Goal: Navigation & Orientation: Find specific page/section

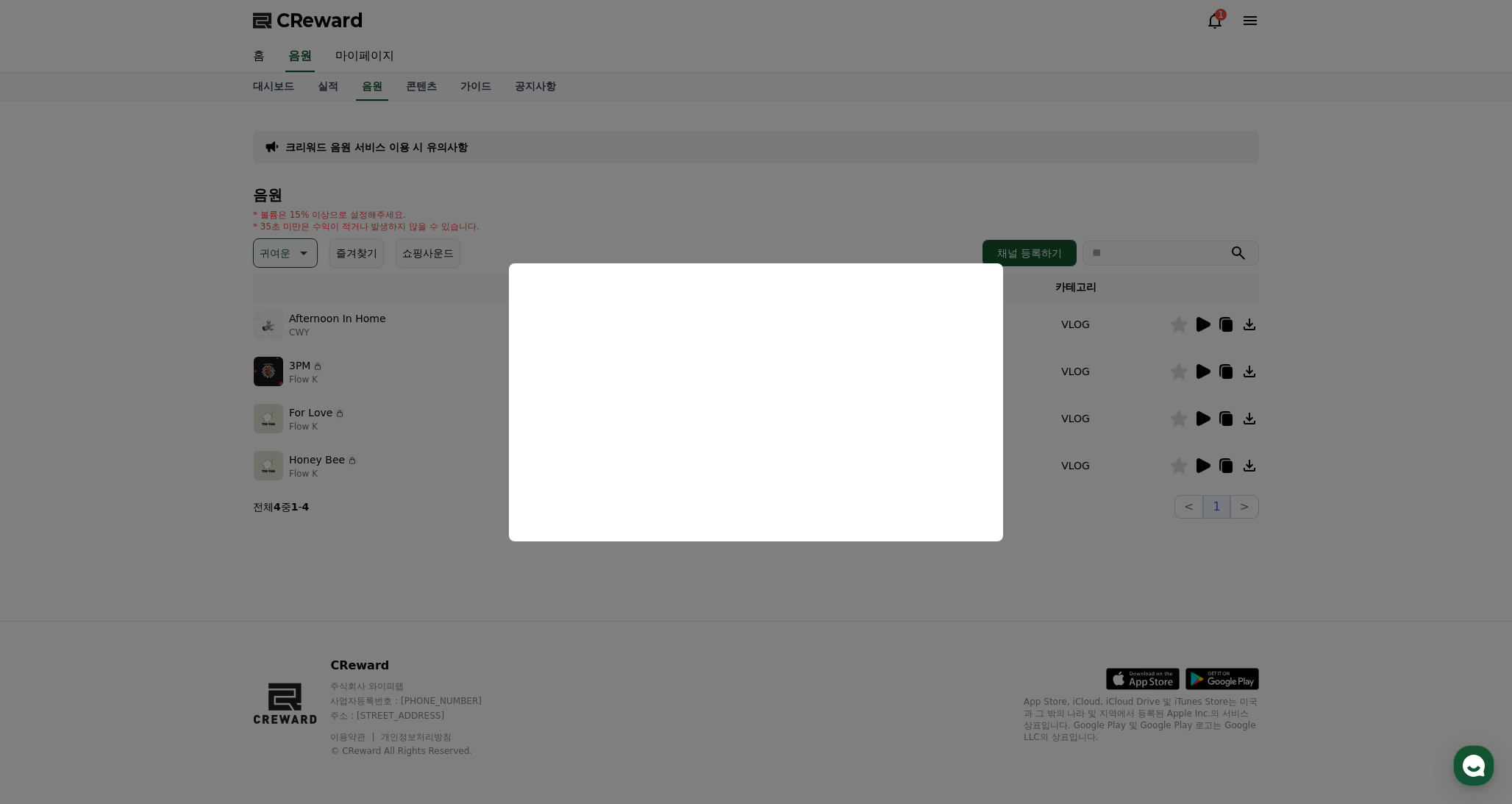
click at [868, 125] on button "close modal" at bounding box center [756, 402] width 1512 height 804
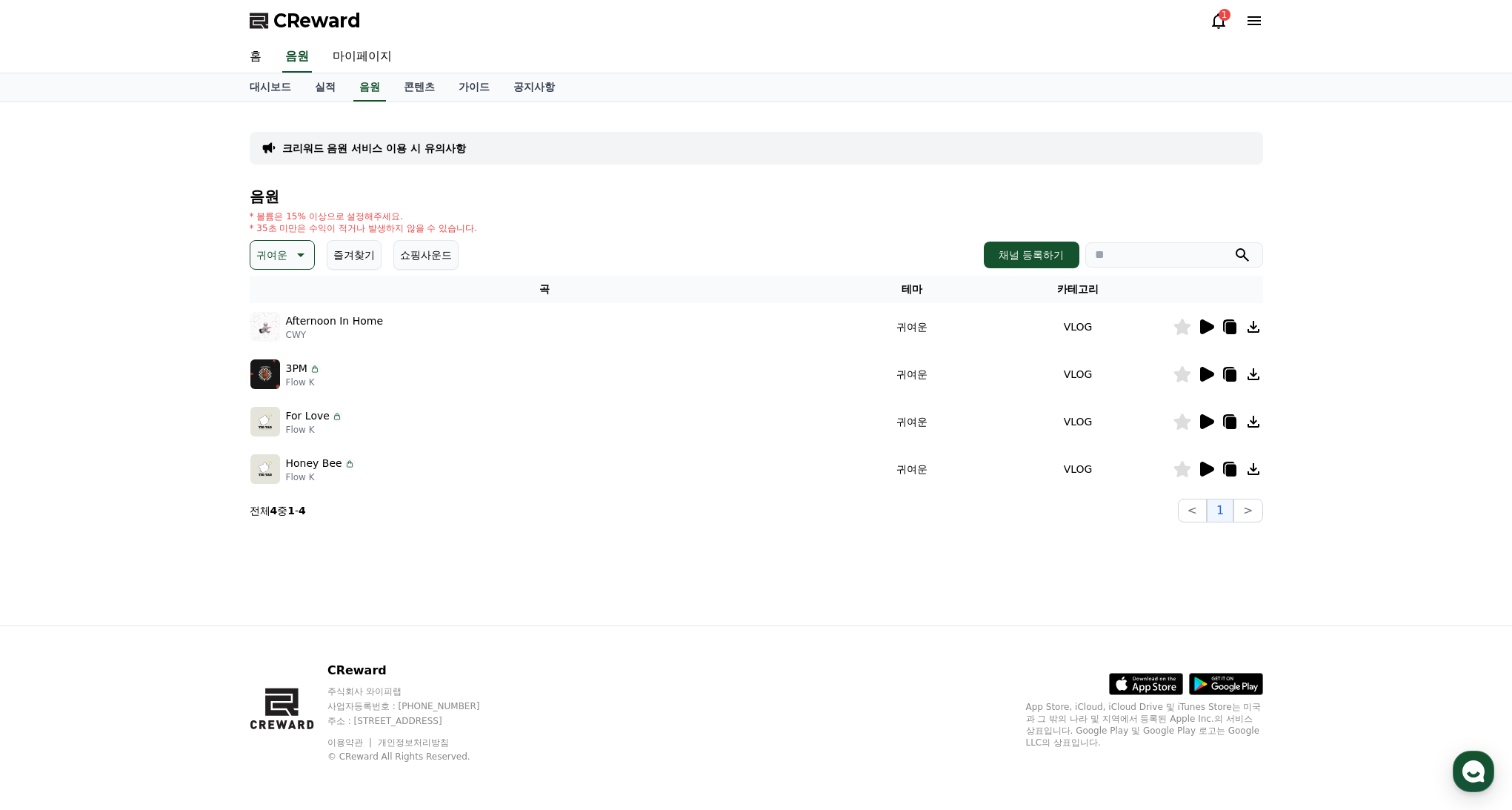
click at [1207, 20] on div "CReward 1" at bounding box center [756, 20] width 1037 height 42
click at [1216, 20] on icon at bounding box center [1218, 20] width 18 height 18
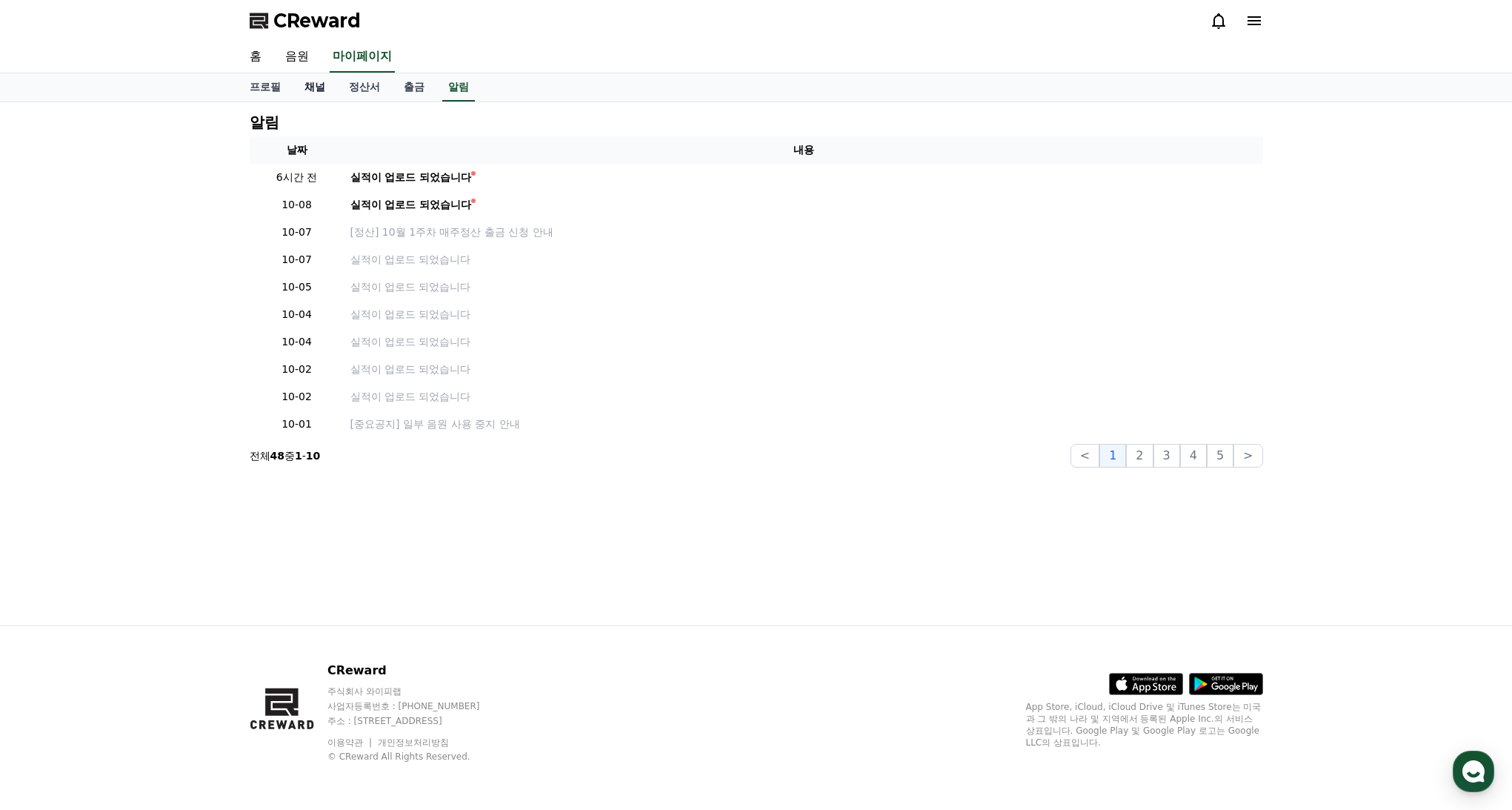
click at [312, 81] on link "채널" at bounding box center [314, 88] width 45 height 28
click at [310, 89] on link "채널" at bounding box center [315, 88] width 33 height 28
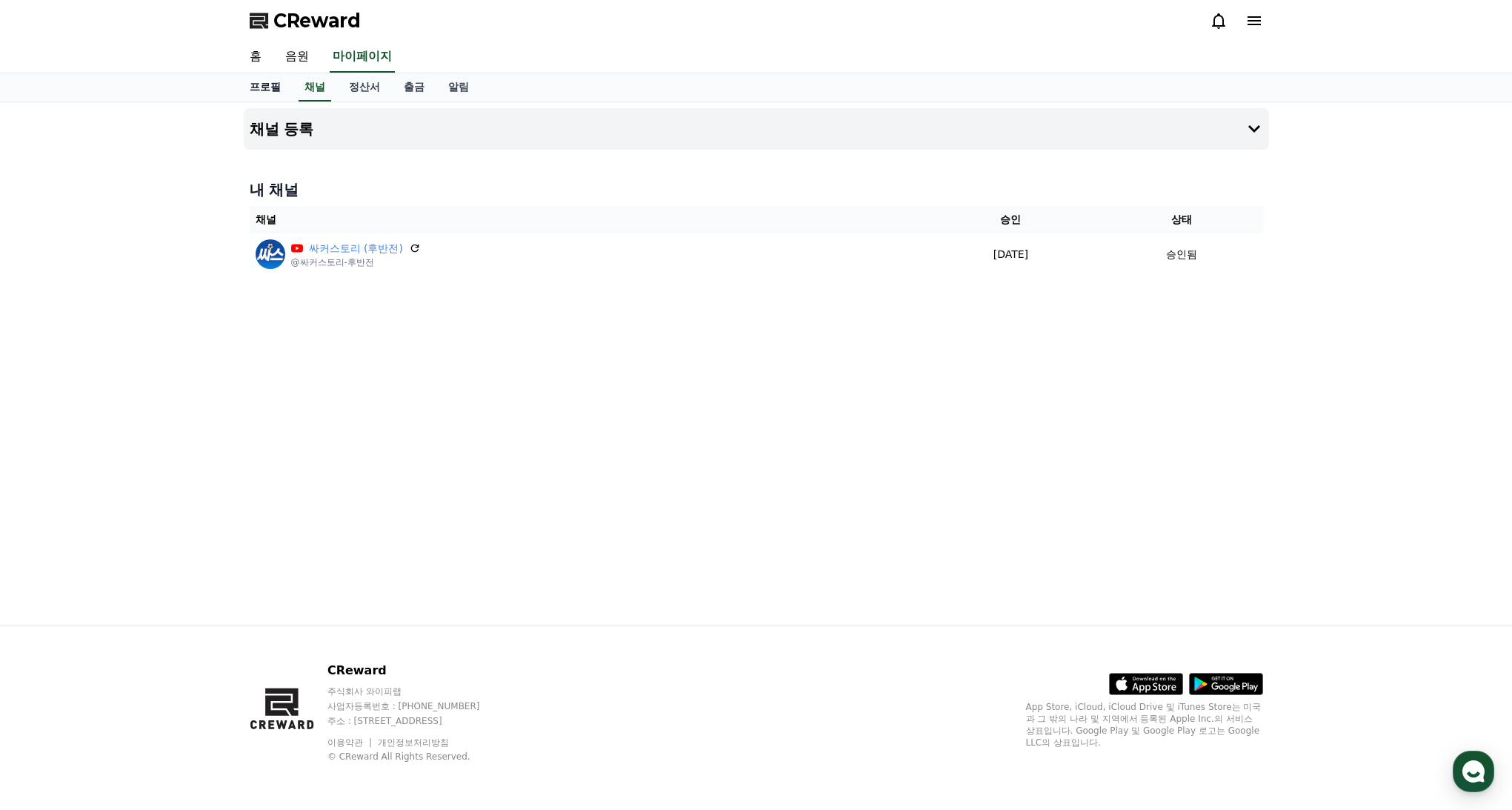
click at [265, 87] on link "프로필" at bounding box center [265, 88] width 55 height 28
select select "**********"
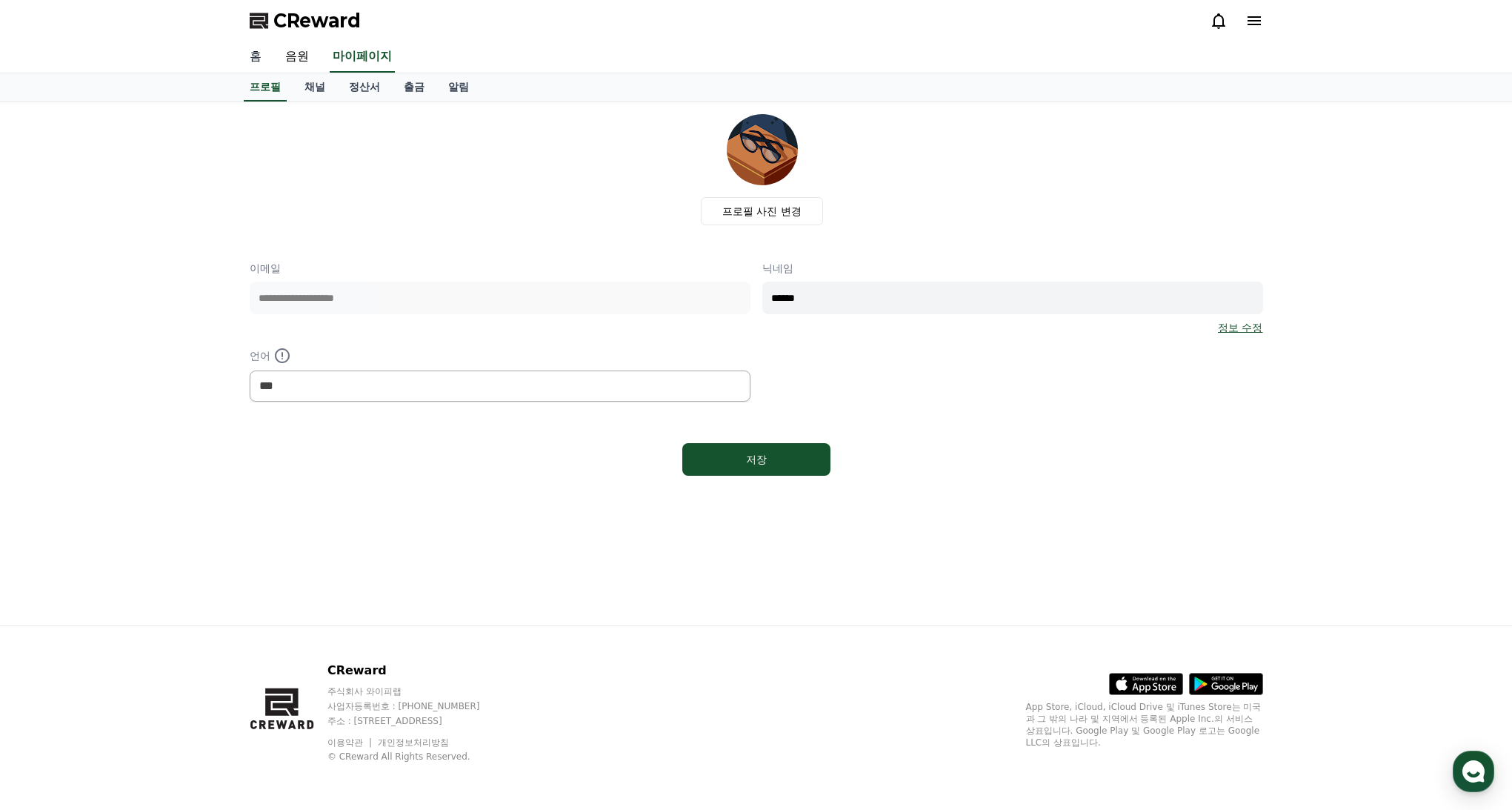
click at [250, 60] on link "홈" at bounding box center [255, 57] width 35 height 31
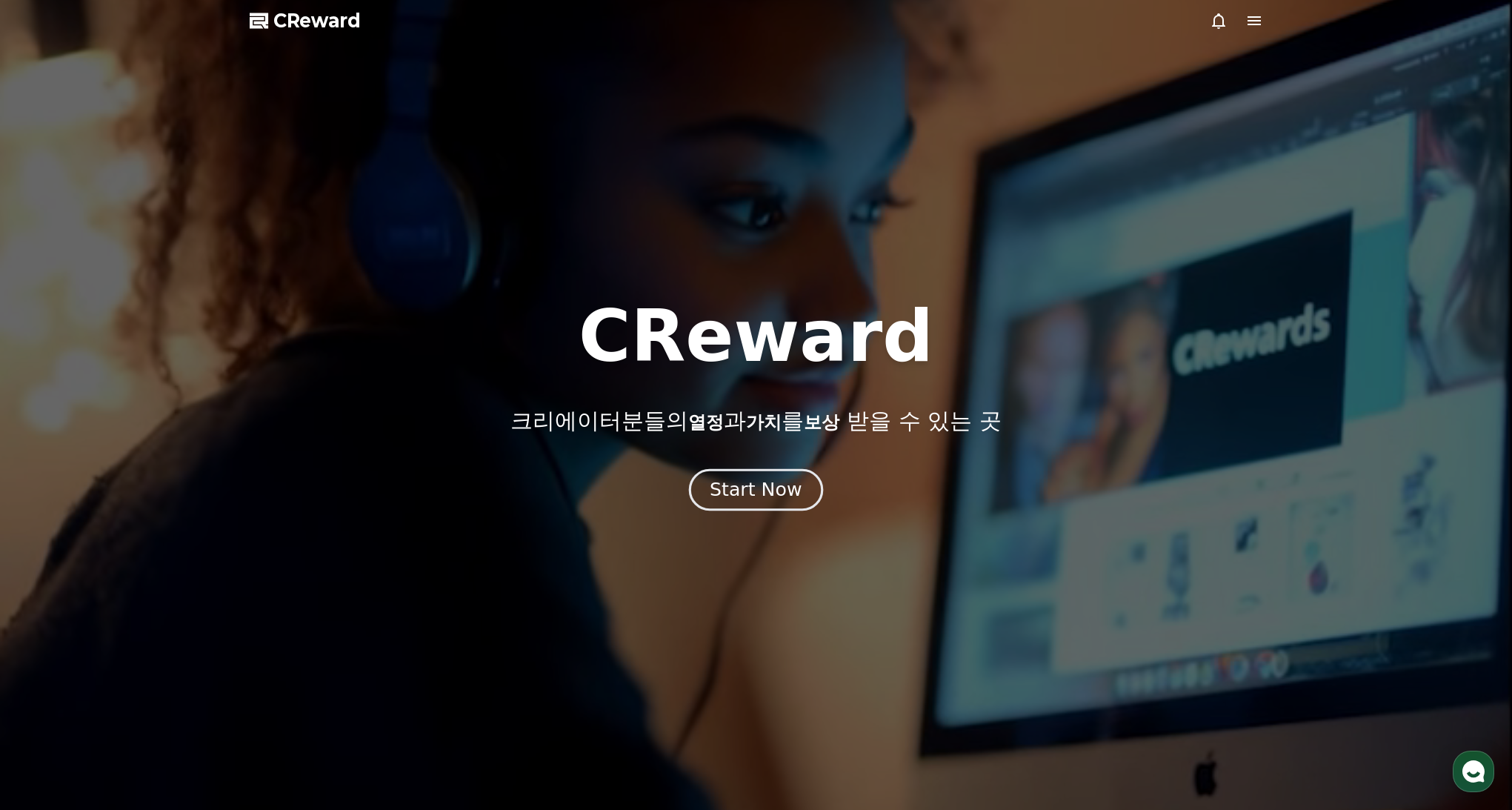
click at [727, 469] on button "Start Now" at bounding box center [756, 489] width 134 height 42
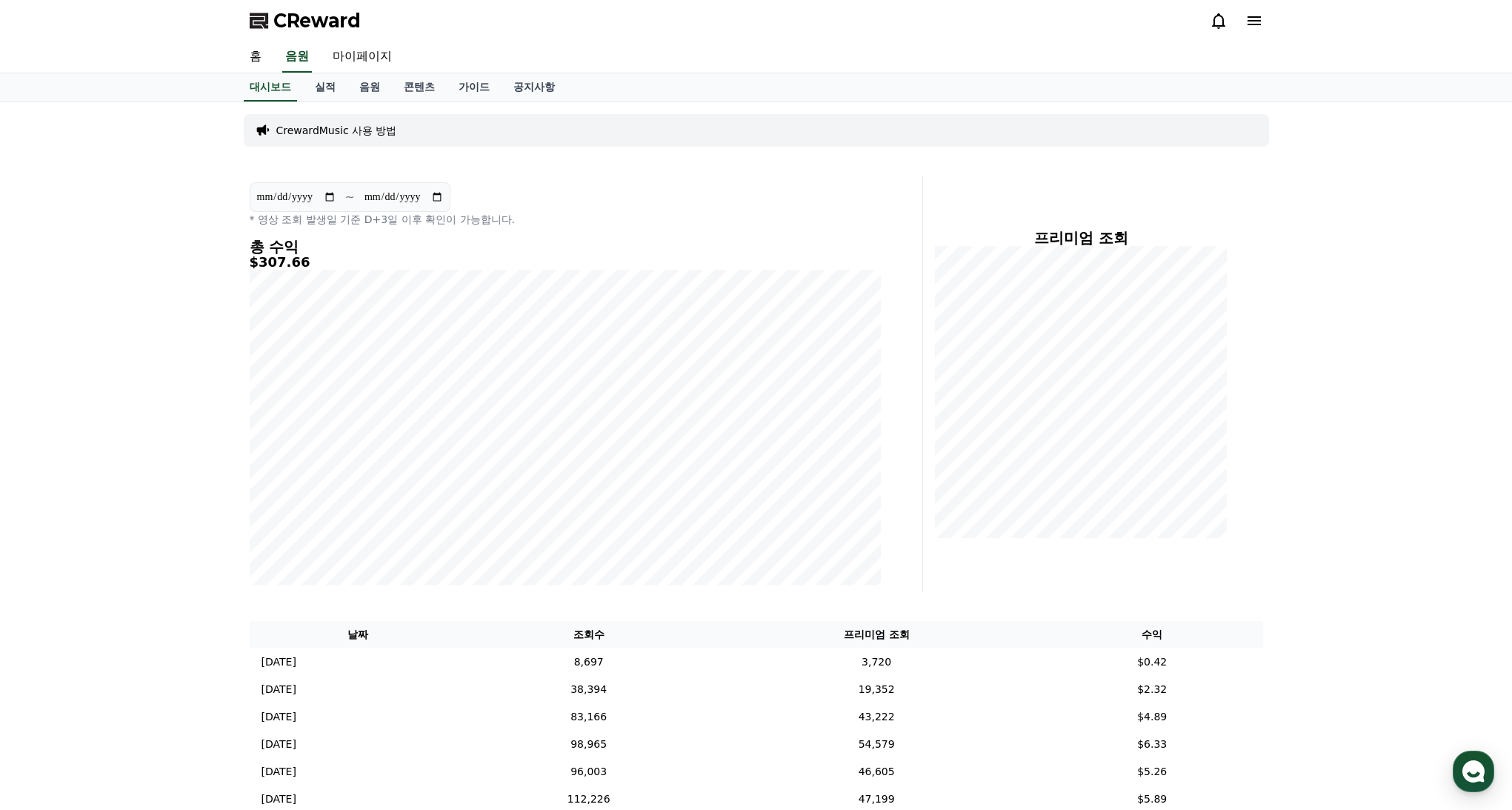
drag, startPoint x: 725, startPoint y: 104, endPoint x: 376, endPoint y: 40, distance: 354.8
click at [726, 104] on div "**********" at bounding box center [756, 696] width 1037 height 1189
